Goal: Transaction & Acquisition: Purchase product/service

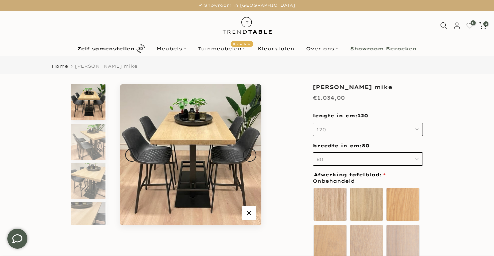
click at [418, 129] on use "button" at bounding box center [416, 129] width 3 height 1
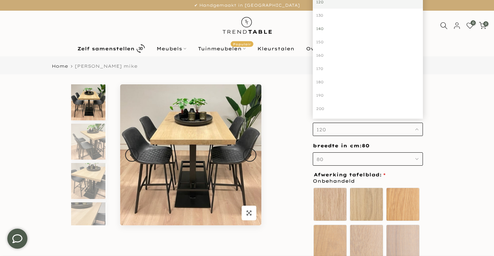
click at [338, 29] on div "140" at bounding box center [368, 28] width 110 height 13
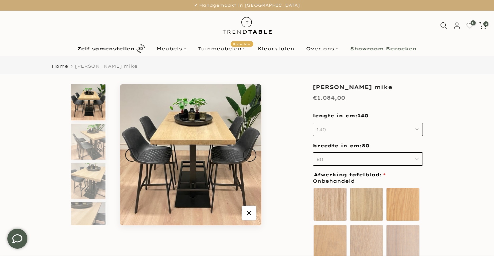
click at [393, 158] on button "80" at bounding box center [368, 159] width 110 height 13
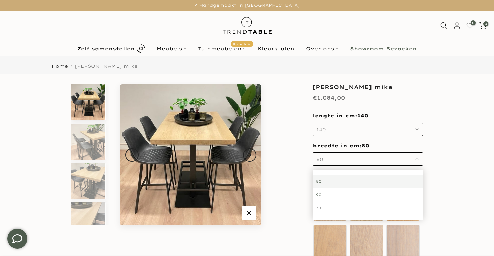
click at [334, 195] on div "90" at bounding box center [368, 194] width 110 height 13
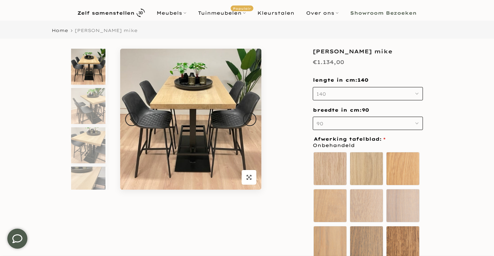
scroll to position [42, 0]
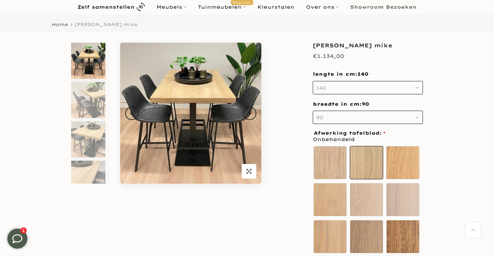
click at [369, 165] on label "Ultra mat" at bounding box center [366, 162] width 33 height 33
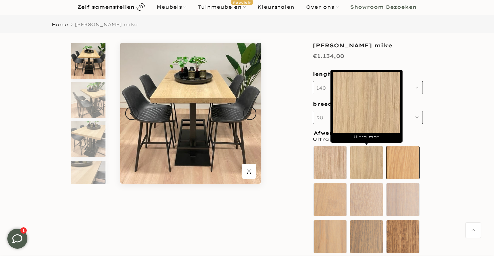
click at [402, 170] on label "Sand oak" at bounding box center [402, 162] width 33 height 33
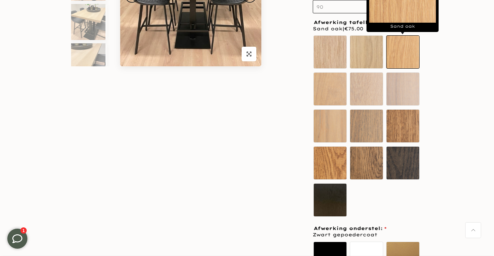
scroll to position [160, 0]
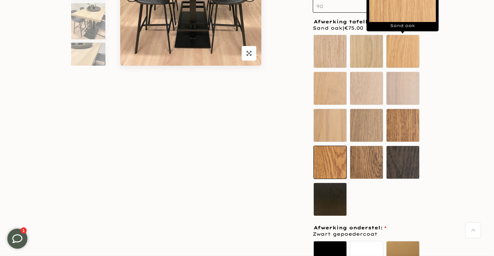
click at [336, 166] on label "Vintage" at bounding box center [329, 162] width 33 height 33
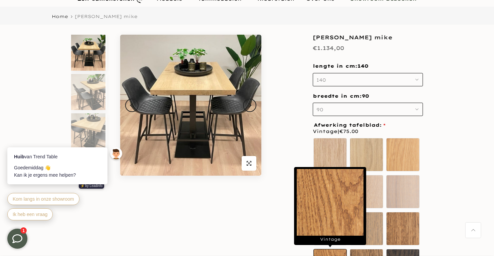
scroll to position [0, 0]
